Goal: Information Seeking & Learning: Learn about a topic

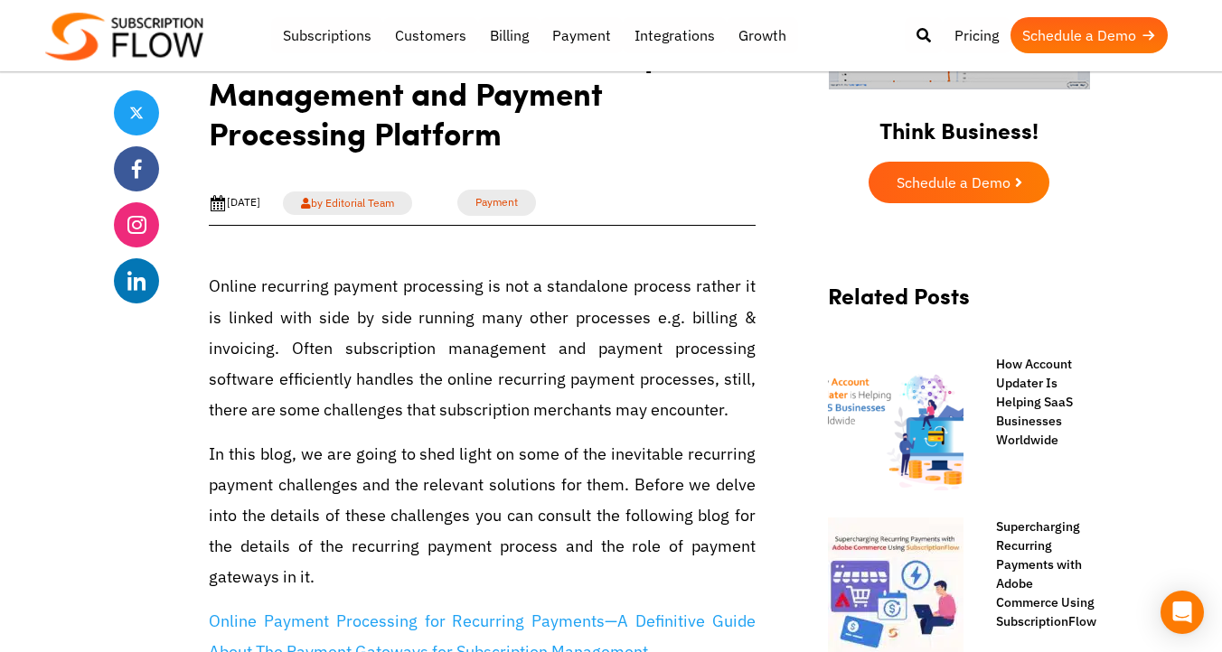
scroll to position [616, 0]
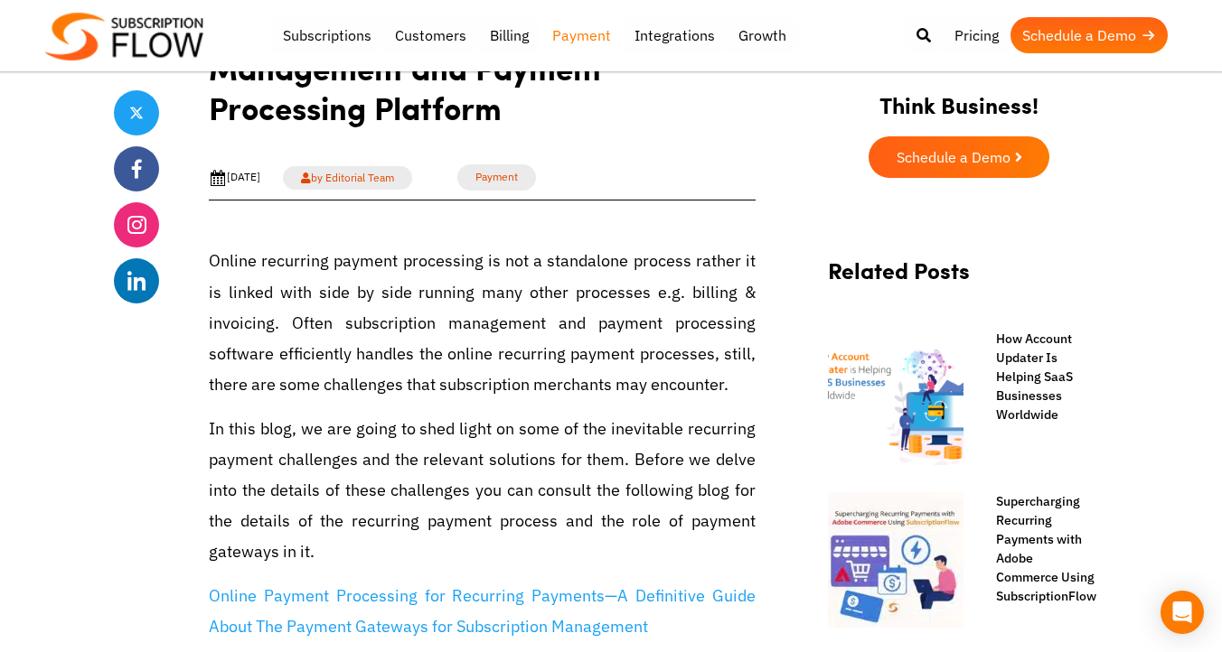
click at [571, 37] on link "Payment" at bounding box center [581, 35] width 82 height 36
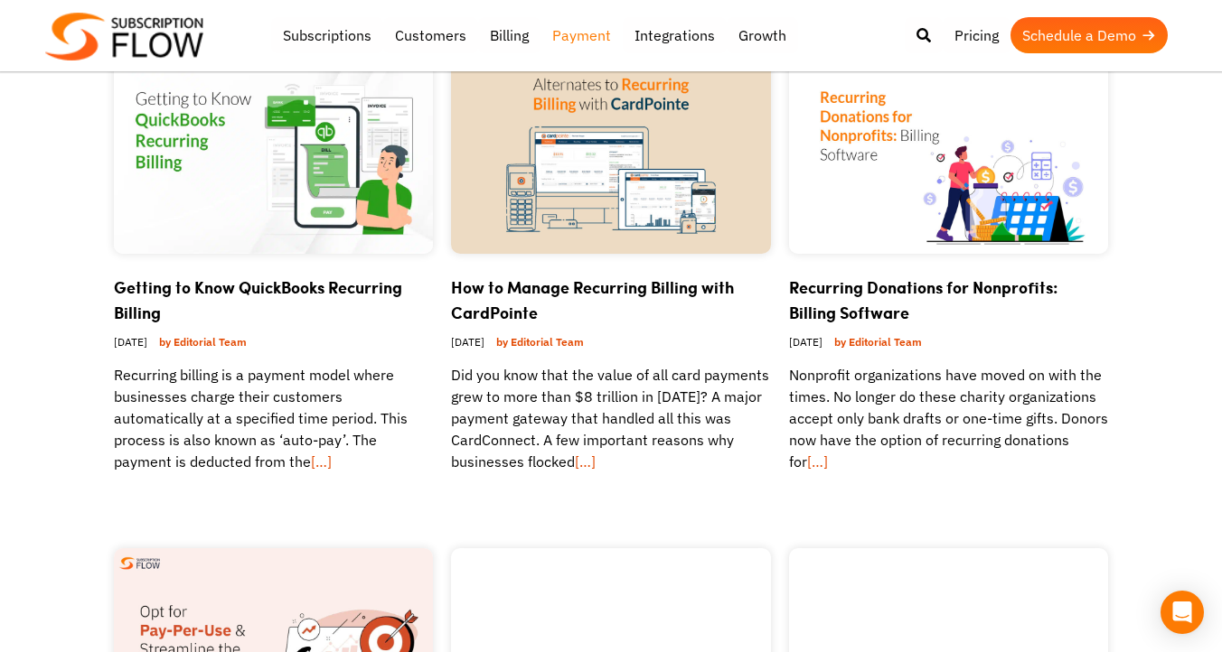
scroll to position [727, 0]
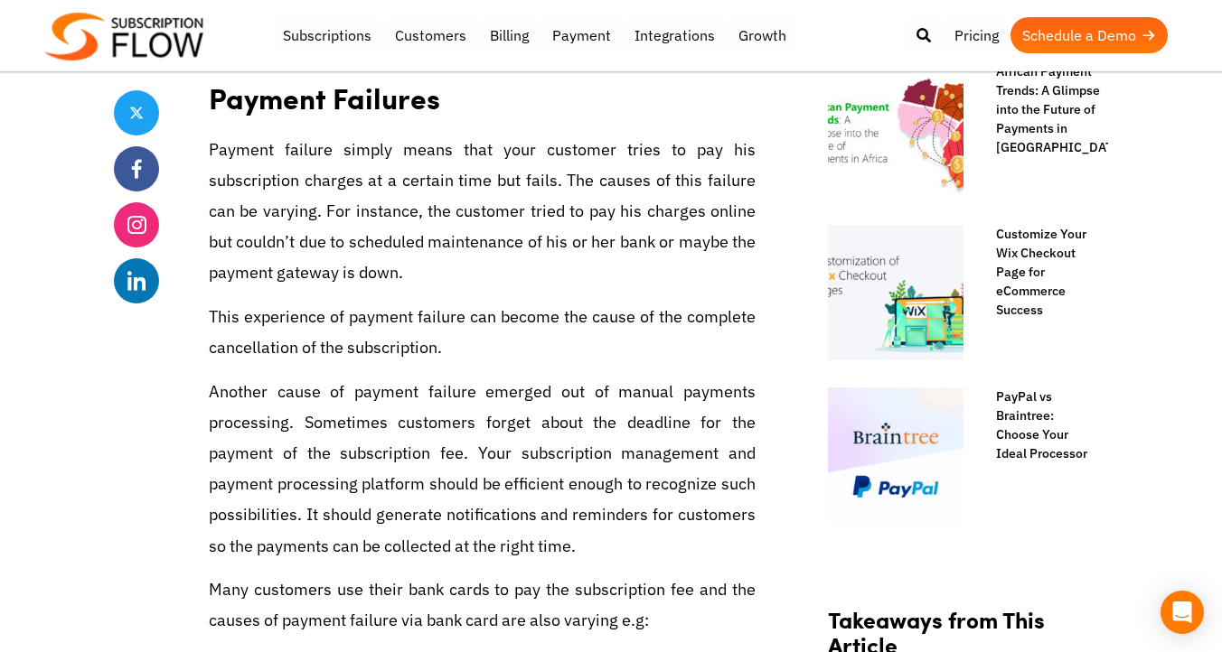
scroll to position [1208, 0]
click at [361, 187] on p "Payment failure simply means that your customer tries to pay his subscription c…" at bounding box center [482, 213] width 547 height 155
click at [579, 173] on p "Payment failure simply means that your customer tries to pay his subscription c…" at bounding box center [482, 213] width 547 height 155
click at [544, 179] on p "Payment failure simply means that your customer tries to pay his subscription c…" at bounding box center [482, 213] width 547 height 155
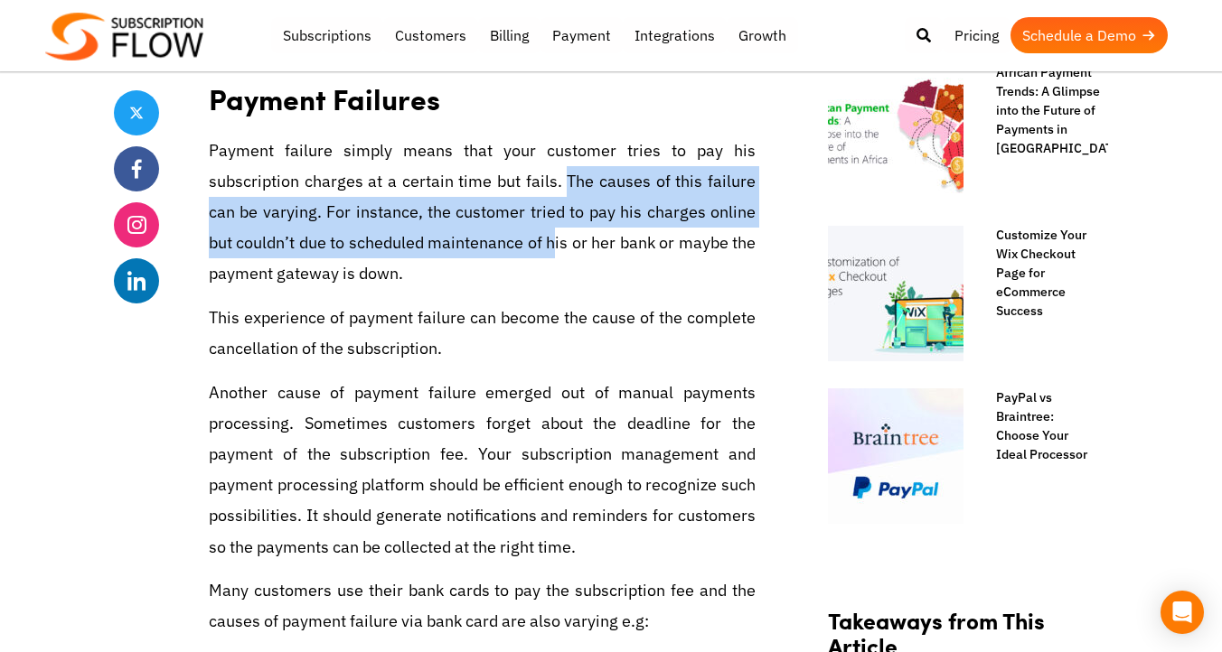
drag, startPoint x: 567, startPoint y: 183, endPoint x: 558, endPoint y: 251, distance: 69.3
click at [557, 248] on p "Payment failure simply means that your customer tries to pay his subscription c…" at bounding box center [482, 213] width 547 height 155
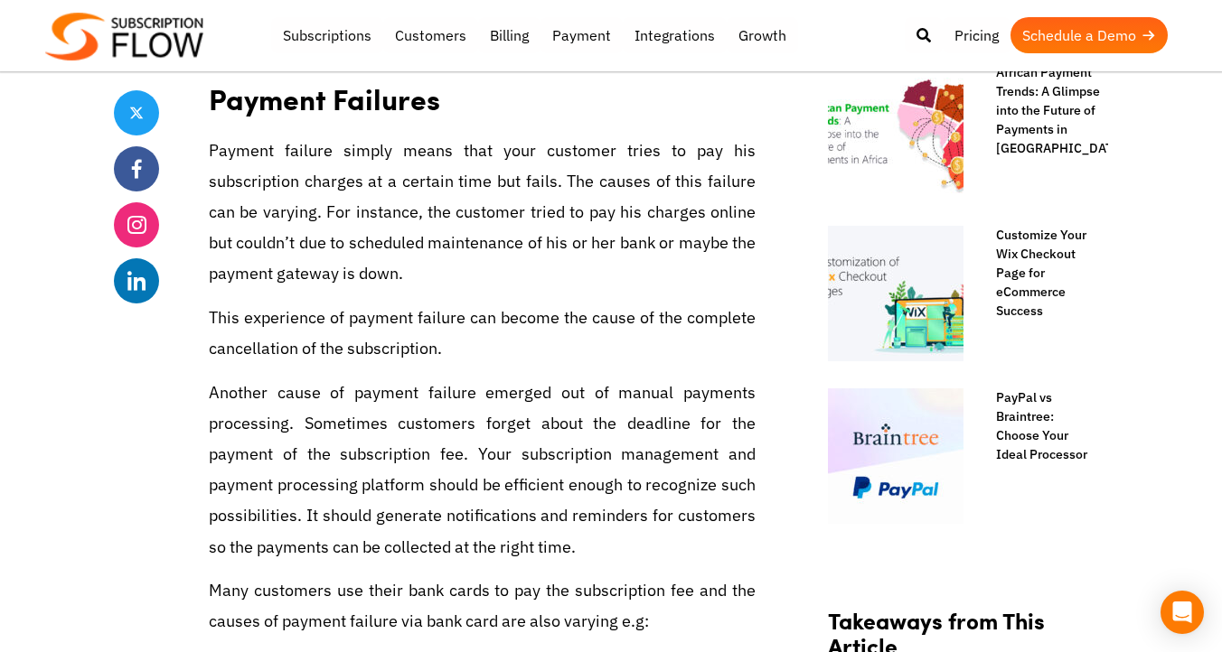
click at [558, 251] on p "Payment failure simply means that your customer tries to pay his subscription c…" at bounding box center [482, 213] width 547 height 155
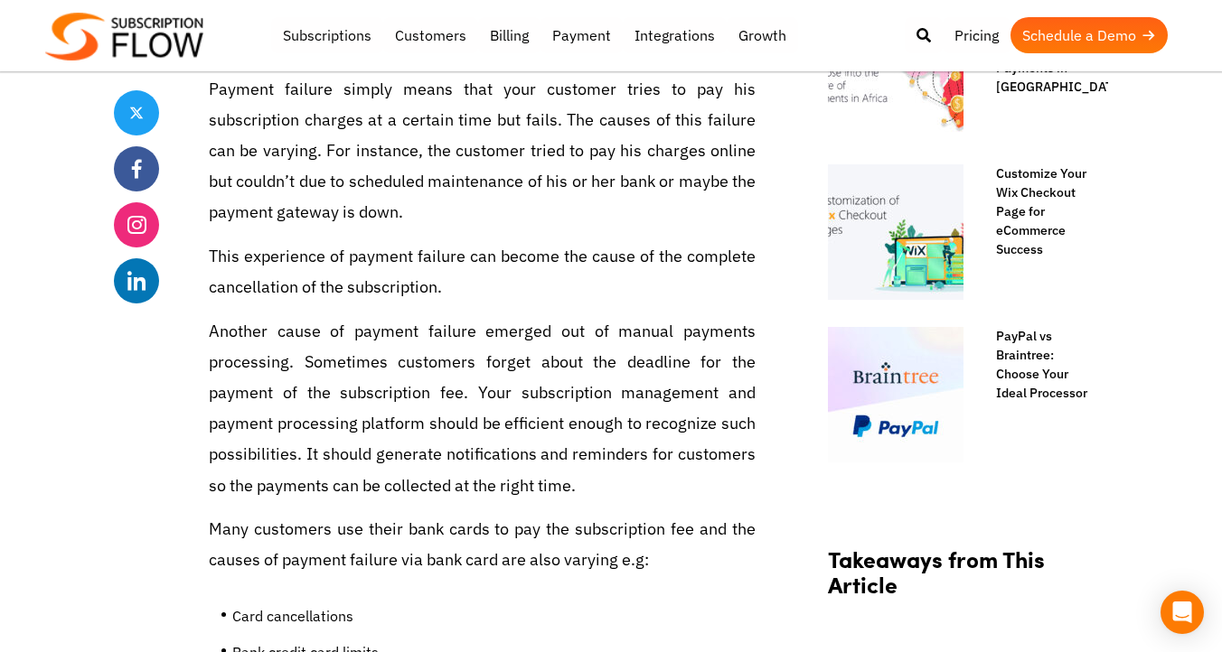
scroll to position [1272, 0]
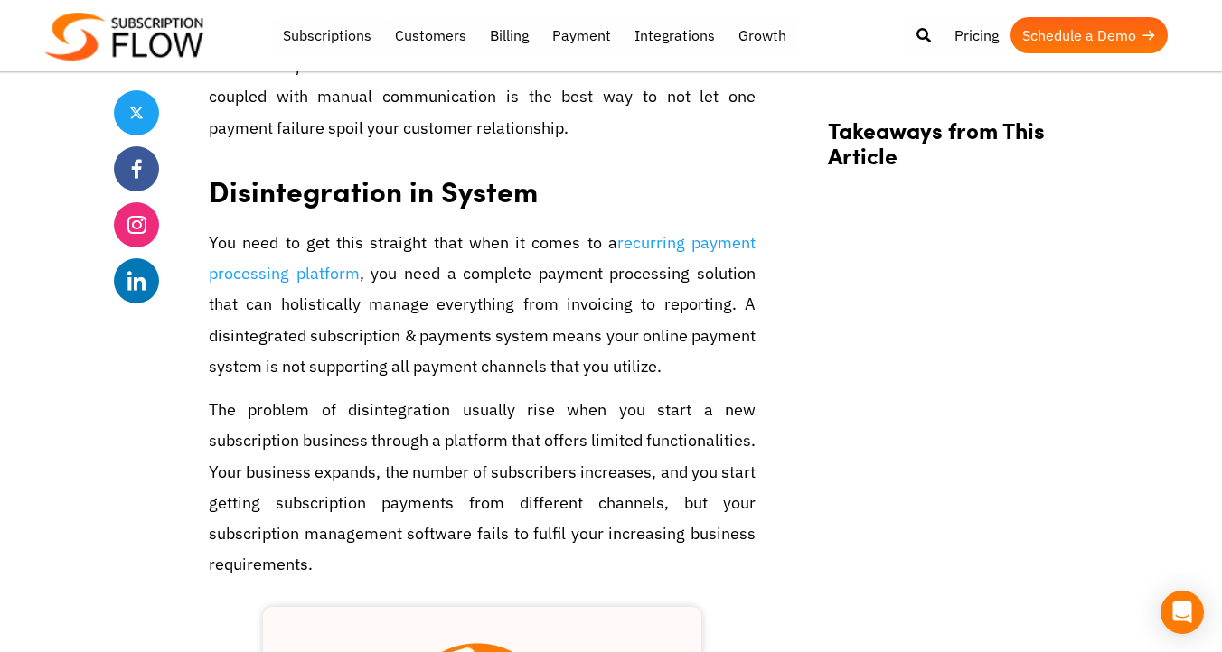
click at [481, 197] on h2 "Disintegration in System" at bounding box center [482, 184] width 547 height 57
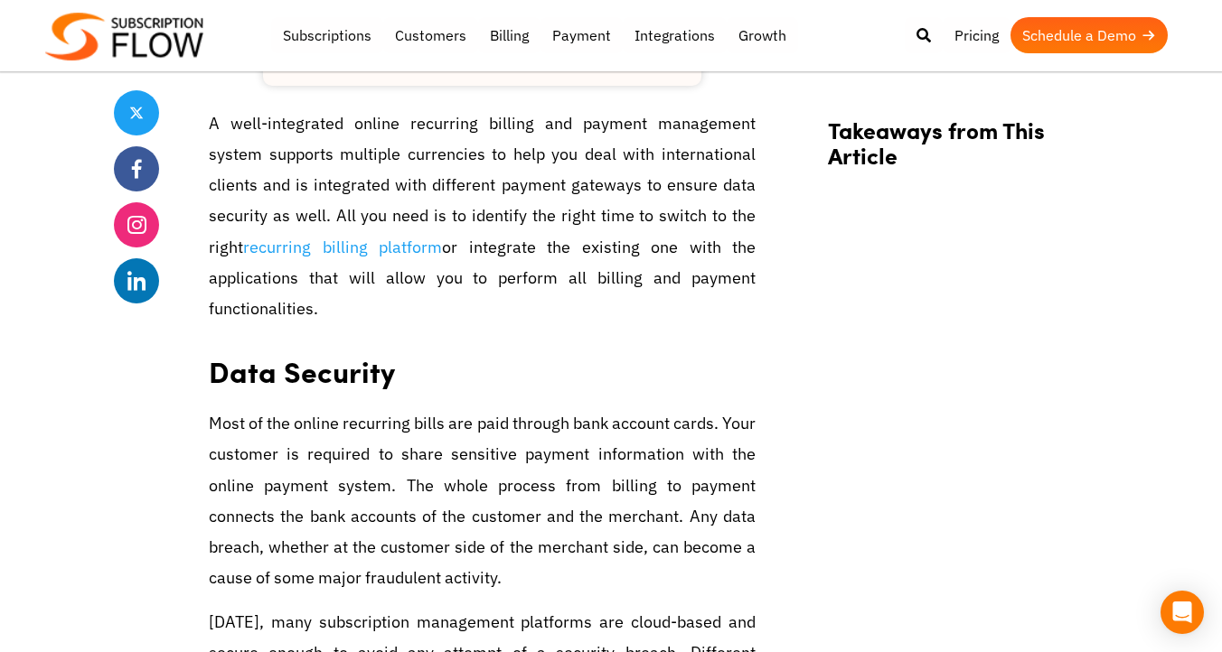
scroll to position [3377, 0]
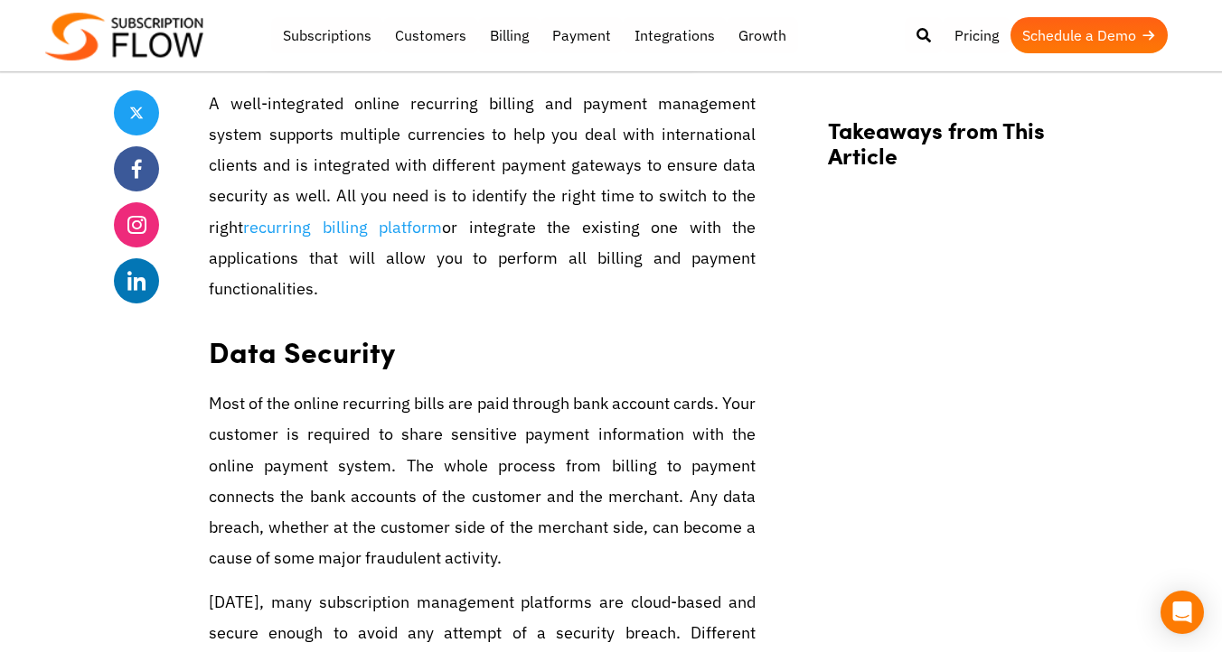
click at [622, 124] on p "A well-integrated online recurring billing and payment management system suppor…" at bounding box center [482, 197] width 547 height 216
click at [717, 326] on h2 "Data Security" at bounding box center [482, 345] width 547 height 57
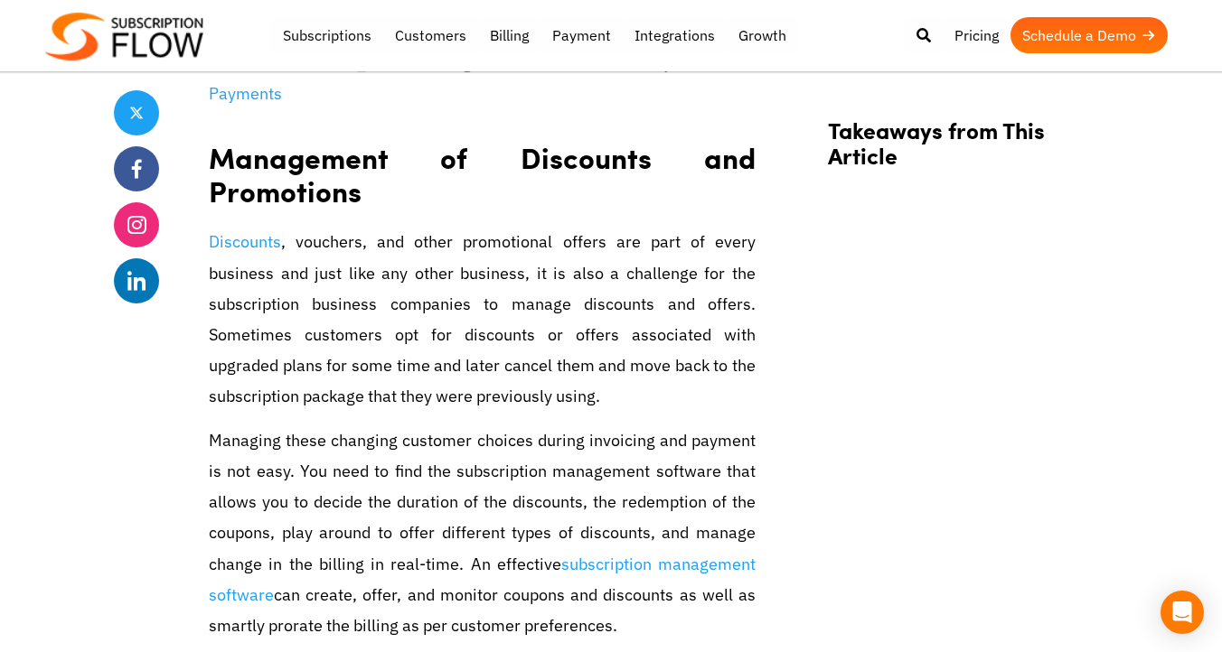
scroll to position [5503, 0]
click at [336, 205] on h2 "Management of Discounts and Promotions" at bounding box center [482, 169] width 547 height 90
click at [902, 172] on h2 "Takeaways from This Article" at bounding box center [959, 152] width 262 height 70
